Goal: Navigation & Orientation: Find specific page/section

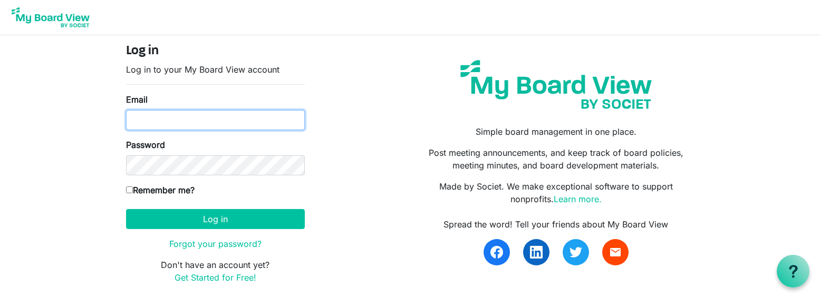
type input "[EMAIL_ADDRESS][DOMAIN_NAME]"
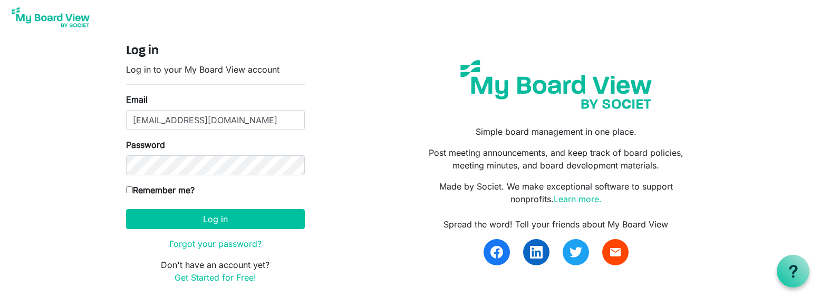
click at [129, 188] on input "Remember me?" at bounding box center [129, 190] width 7 height 7
checkbox input "true"
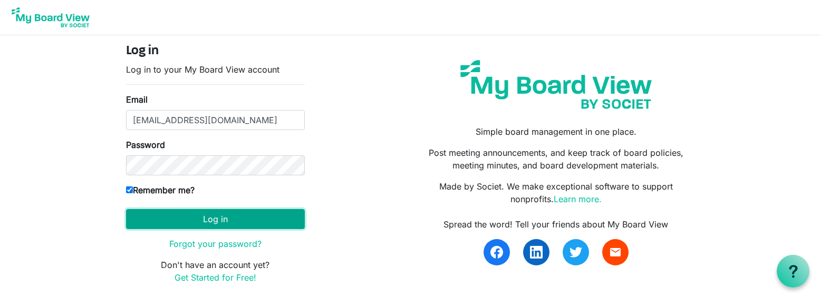
click at [195, 226] on button "Log in" at bounding box center [215, 219] width 179 height 20
click at [263, 222] on button "Log in" at bounding box center [215, 219] width 179 height 20
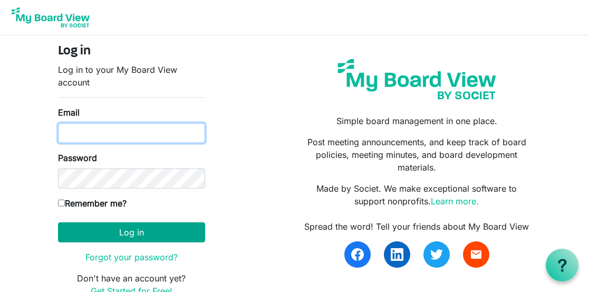
type input "sankari@miu.edu"
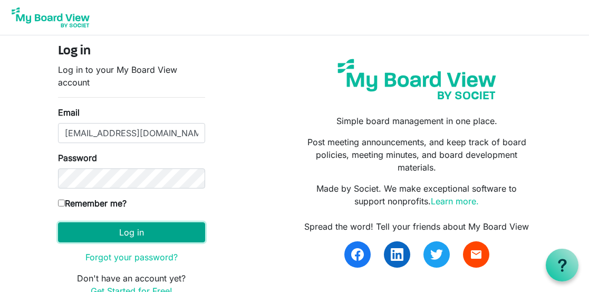
click at [143, 231] on button "Log in" at bounding box center [131, 232] width 147 height 20
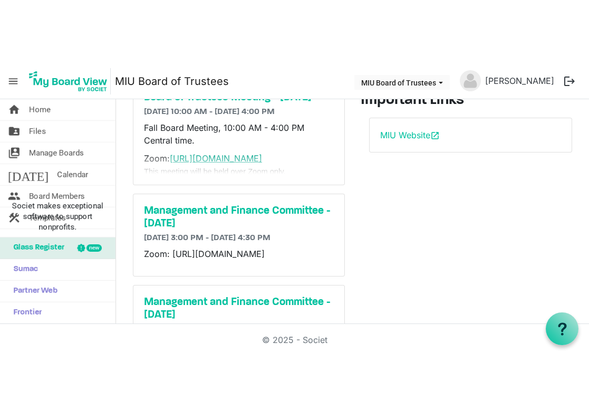
scroll to position [192, 0]
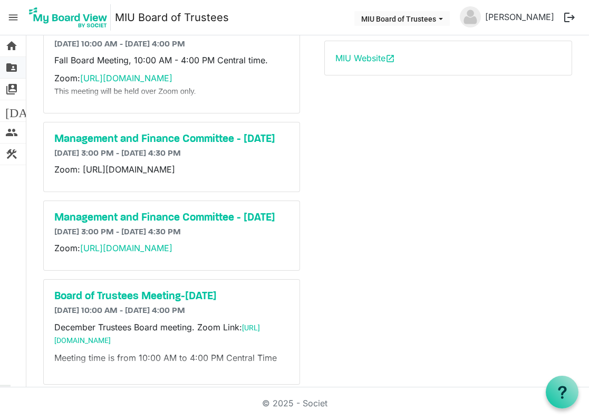
click at [11, 66] on span "folder_shared" at bounding box center [11, 67] width 13 height 21
